Goal: Transaction & Acquisition: Purchase product/service

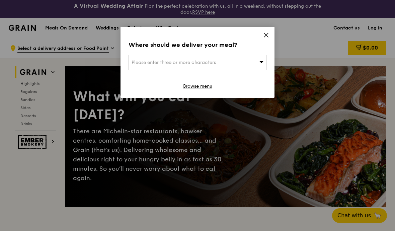
click at [266, 39] on span at bounding box center [266, 35] width 6 height 7
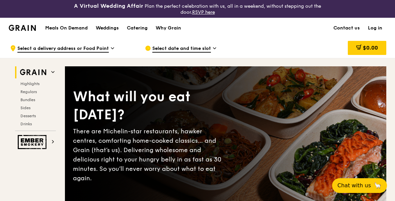
click at [139, 32] on div "Catering" at bounding box center [137, 28] width 21 height 20
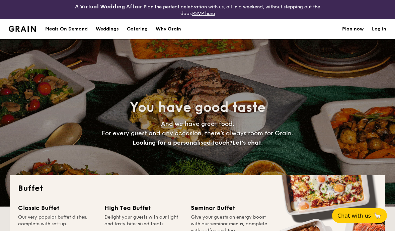
select select
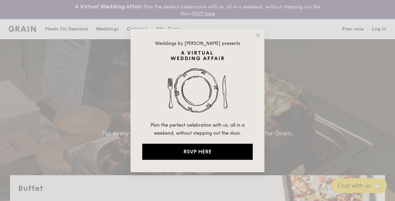
click at [261, 41] on div "Weddings by Grain presents Plan the perfect celebration with us, all in a weeke…" at bounding box center [197, 100] width 134 height 143
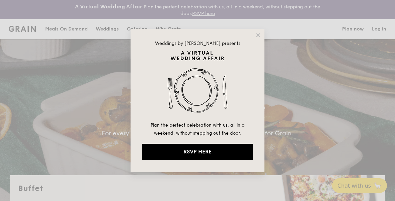
click at [257, 37] on icon at bounding box center [258, 35] width 6 height 6
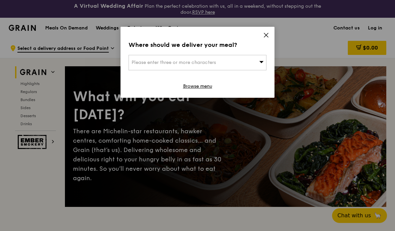
click at [273, 33] on div "Where should we deliver your meal? Please enter three or more characters Browse…" at bounding box center [197, 62] width 154 height 71
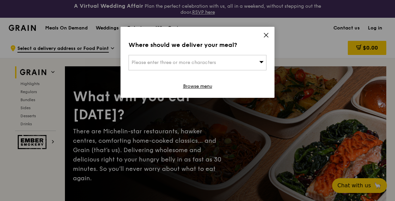
click at [270, 8] on div "Where should we deliver your meal? Please enter three or more characters Browse…" at bounding box center [197, 100] width 395 height 201
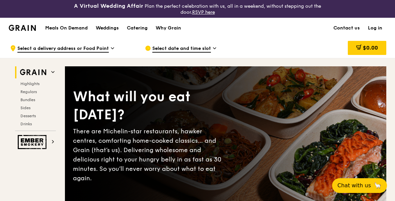
click at [140, 33] on div "Catering" at bounding box center [137, 28] width 21 height 20
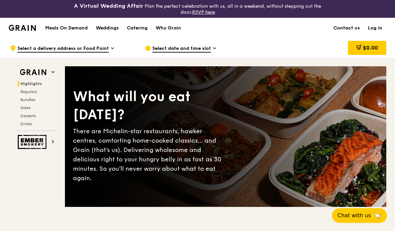
click at [209, 49] on span "Select date and time slot" at bounding box center [181, 48] width 59 height 7
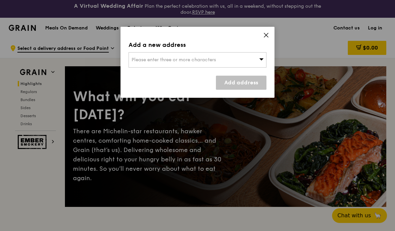
click at [264, 47] on div "Add a new address" at bounding box center [197, 44] width 138 height 9
click at [261, 34] on div "Add a new address Please enter three or more characters Add address" at bounding box center [197, 62] width 154 height 71
click at [259, 41] on div "Add a new address" at bounding box center [197, 44] width 138 height 9
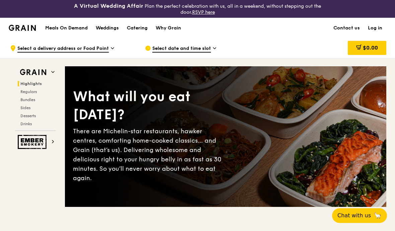
click at [70, 29] on h1 "Meals On Demand" at bounding box center [66, 28] width 42 height 7
click at [73, 31] on h1 "Meals On Demand" at bounding box center [66, 28] width 42 height 7
click at [64, 25] on h1 "Meals On Demand" at bounding box center [66, 28] width 42 height 7
click at [26, 94] on span "Regulars" at bounding box center [28, 91] width 16 height 5
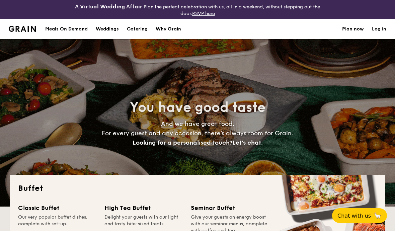
select select
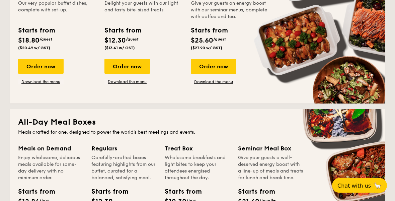
scroll to position [214, 0]
click at [184, 145] on div "Treat Box" at bounding box center [197, 148] width 65 height 9
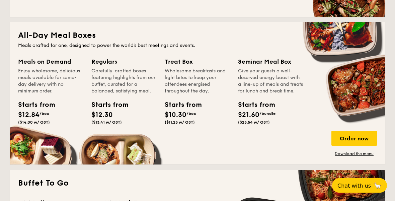
scroll to position [301, 0]
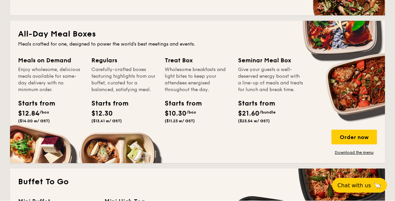
click at [179, 66] on div "Treat Box Wholesome breakfasts and light bites to keep your attendees energised…" at bounding box center [197, 74] width 65 height 37
click at [356, 136] on div "Order now" at bounding box center [353, 137] width 45 height 15
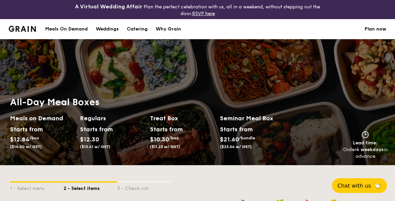
select select
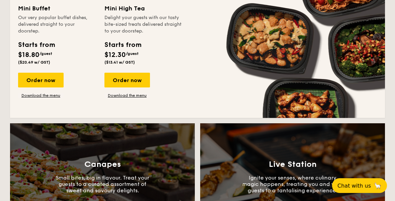
scroll to position [388, 0]
